Goal: Navigation & Orientation: Find specific page/section

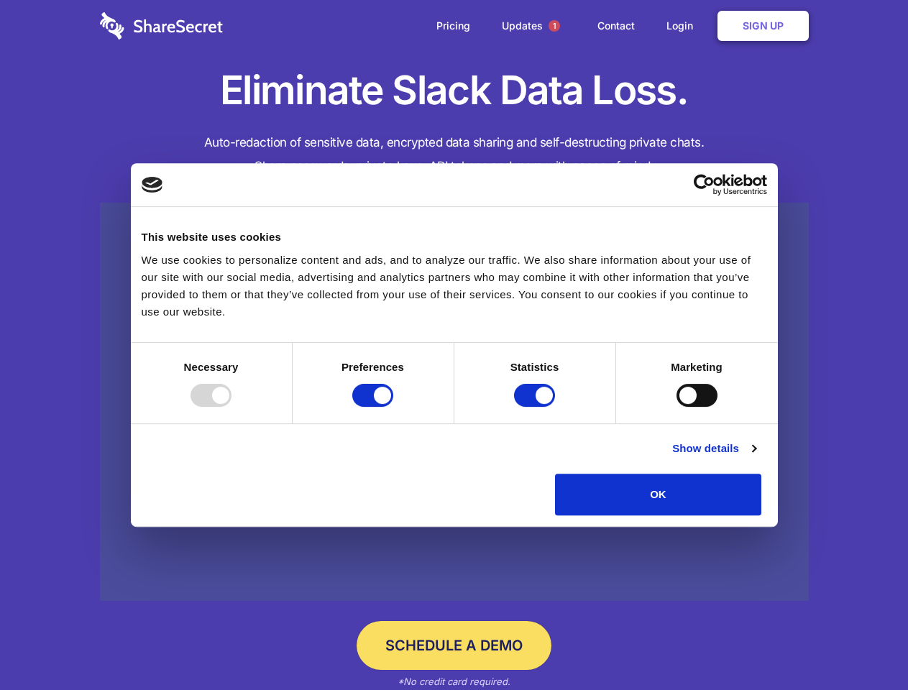
click at [232, 407] on div at bounding box center [211, 395] width 41 height 23
click at [393, 407] on input "Preferences" at bounding box center [372, 395] width 41 height 23
checkbox input "false"
click at [536, 407] on input "Statistics" at bounding box center [534, 395] width 41 height 23
checkbox input "false"
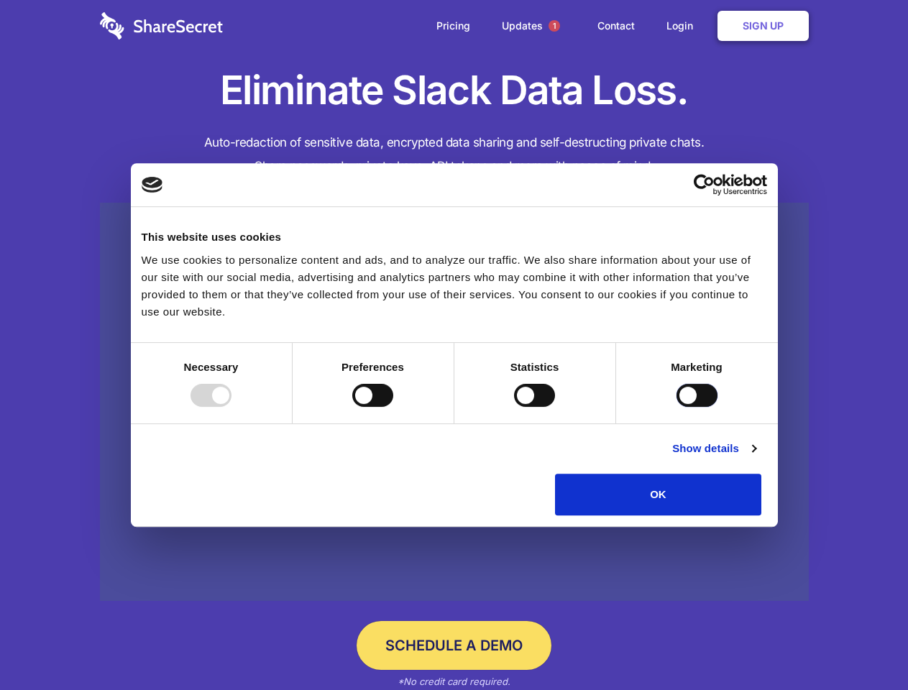
click at [677, 407] on input "Marketing" at bounding box center [697, 395] width 41 height 23
checkbox input "true"
click at [756, 457] on link "Show details" at bounding box center [713, 448] width 83 height 17
click at [0, 0] on li "Necessary 7 Necessary cookies help make a website usable by enabling basic func…" at bounding box center [0, 0] width 0 height 0
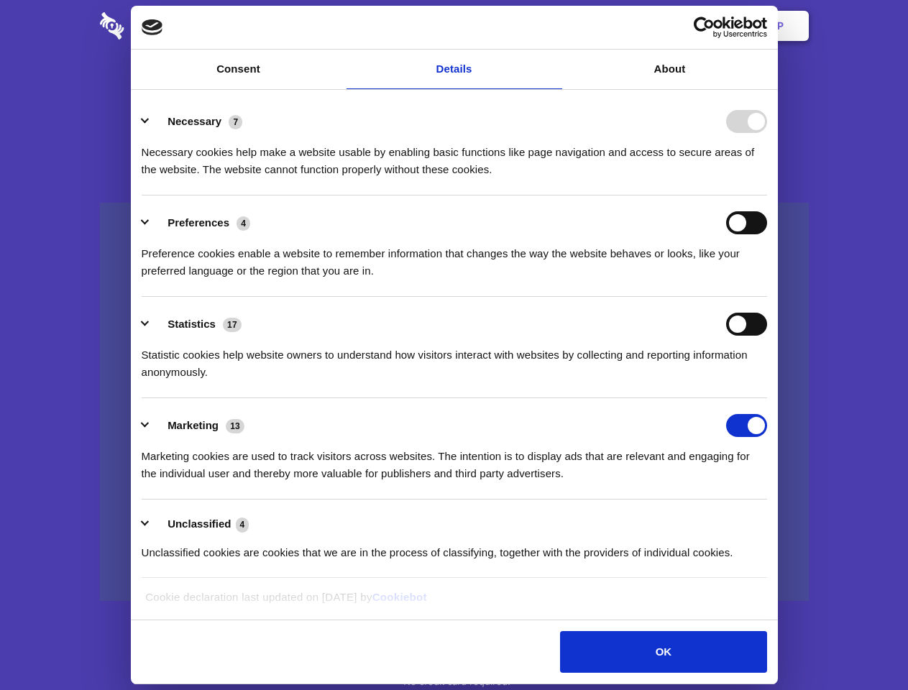
click at [554, 26] on span "1" at bounding box center [555, 26] width 12 height 12
